Goal: Information Seeking & Learning: Find specific fact

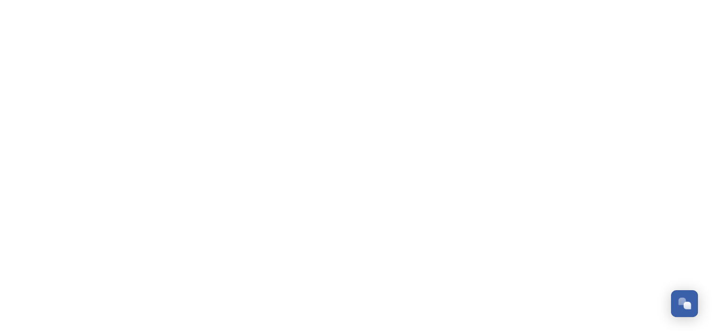
scroll to position [480, 0]
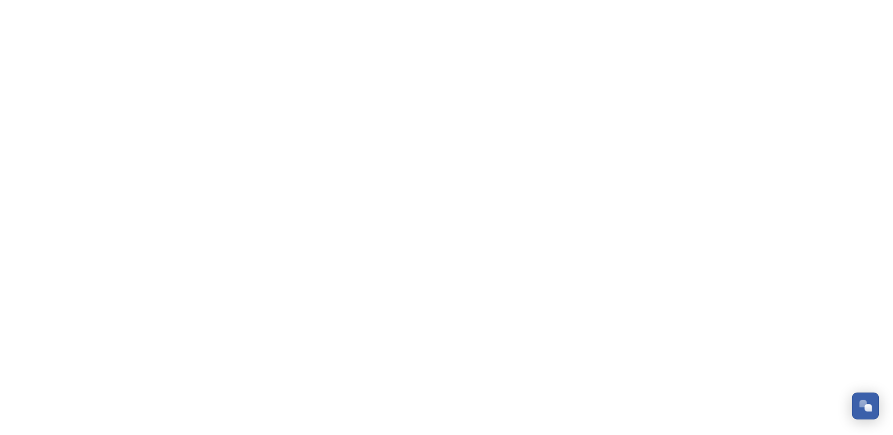
scroll to position [438, 0]
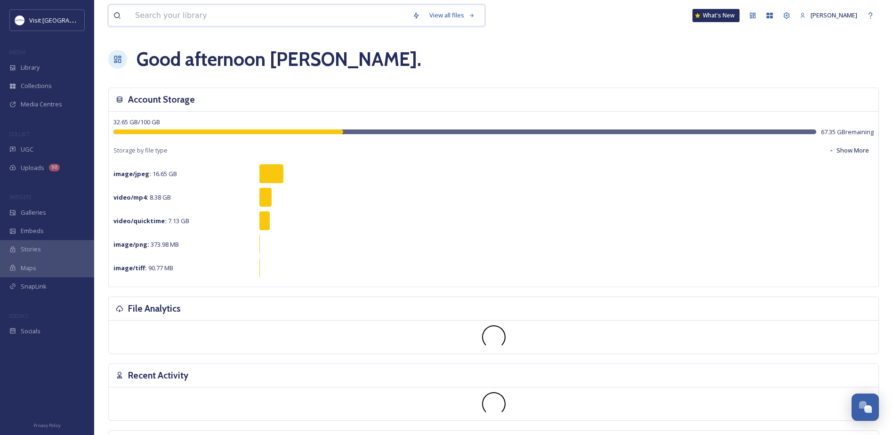
click at [226, 23] on input at bounding box center [268, 15] width 277 height 21
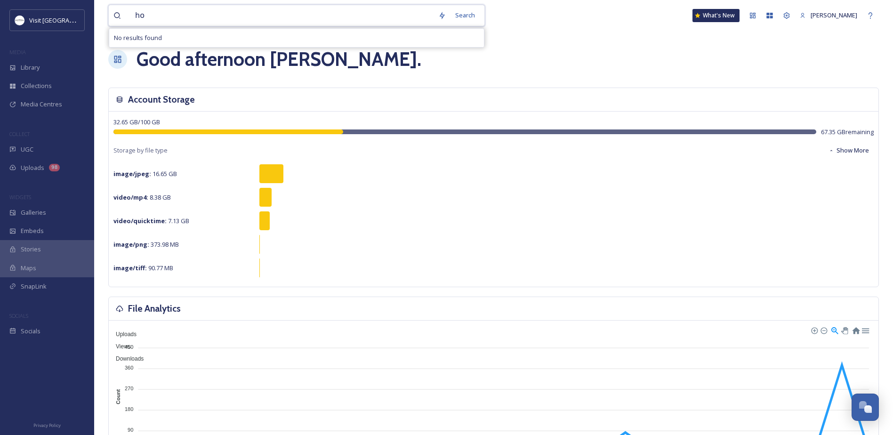
type input "h"
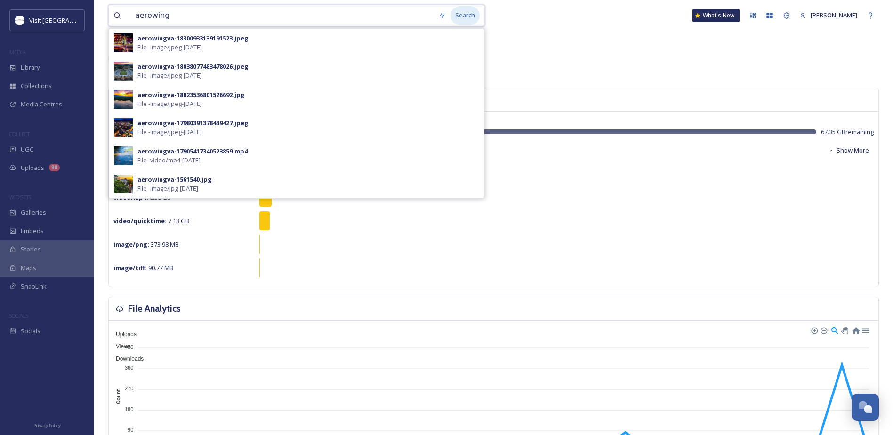
type input "aerowing"
click at [466, 14] on div "Search" at bounding box center [464, 15] width 29 height 18
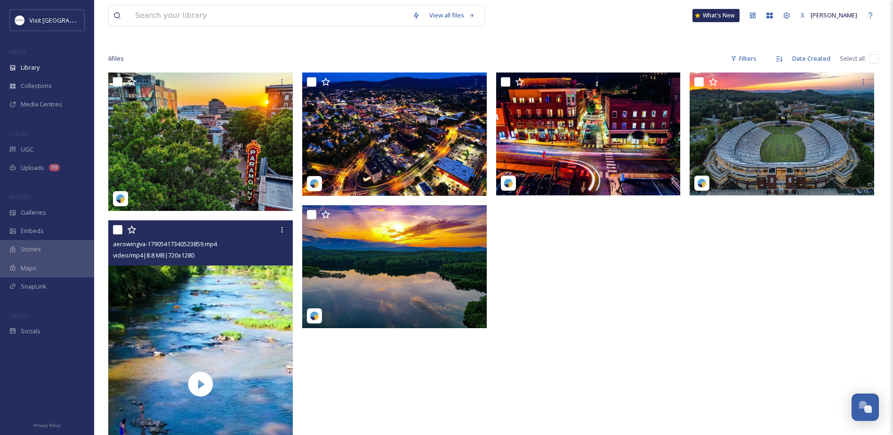
scroll to position [172, 0]
